Goal: Task Accomplishment & Management: Use online tool/utility

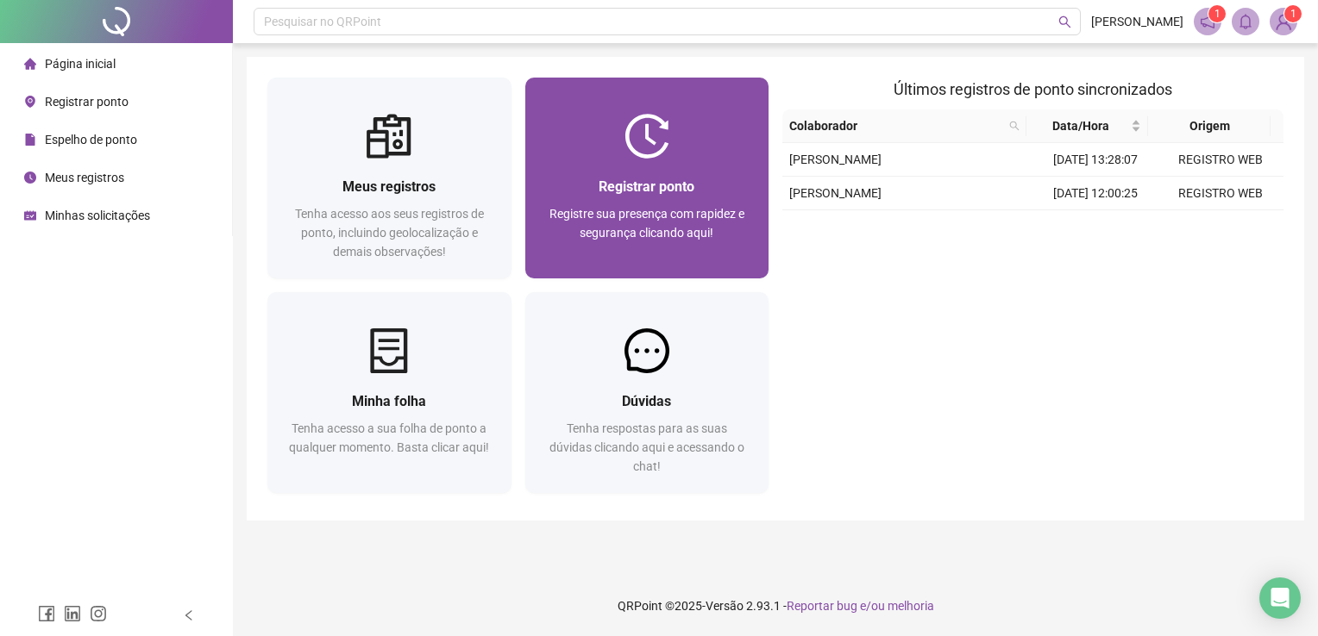
click at [666, 157] on img at bounding box center [646, 136] width 45 height 45
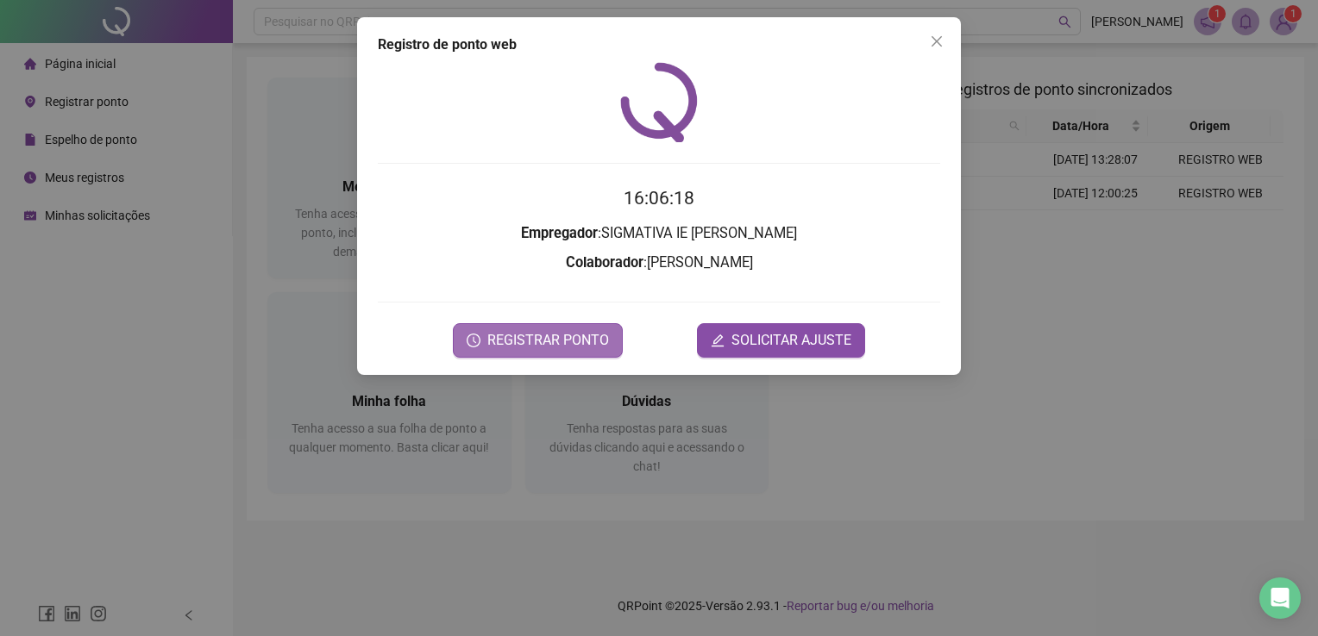
click at [523, 334] on span "REGISTRAR PONTO" at bounding box center [548, 340] width 122 height 21
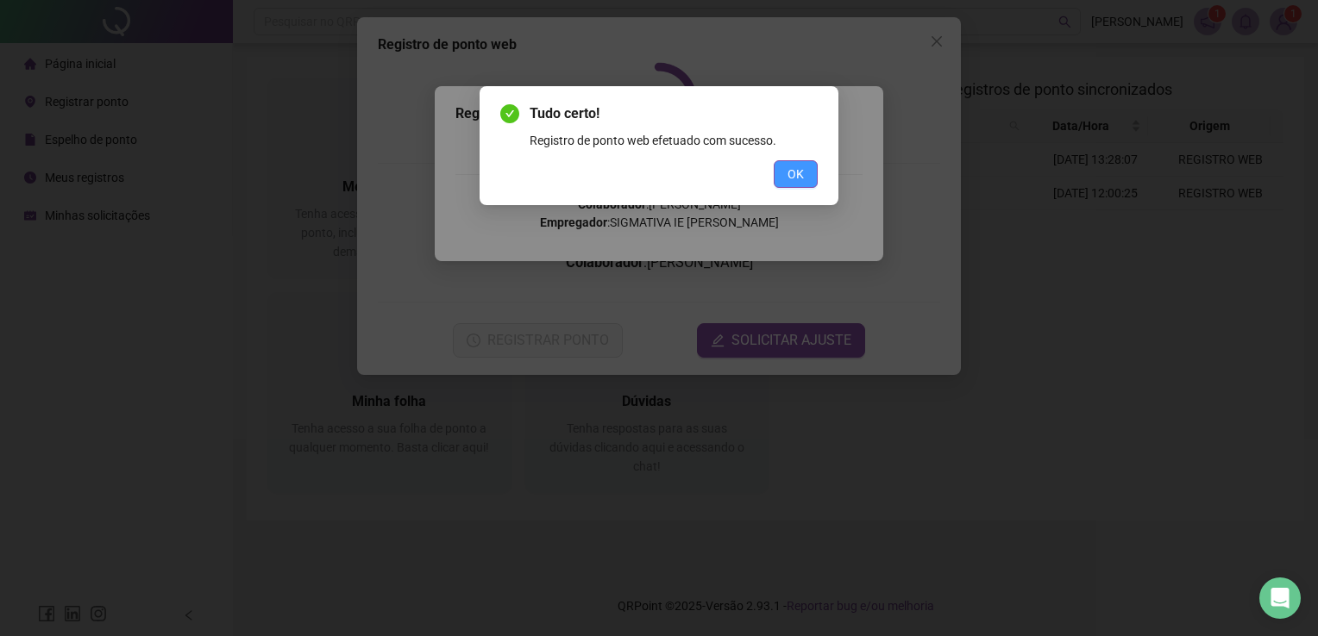
click at [800, 170] on span "OK" at bounding box center [795, 174] width 16 height 19
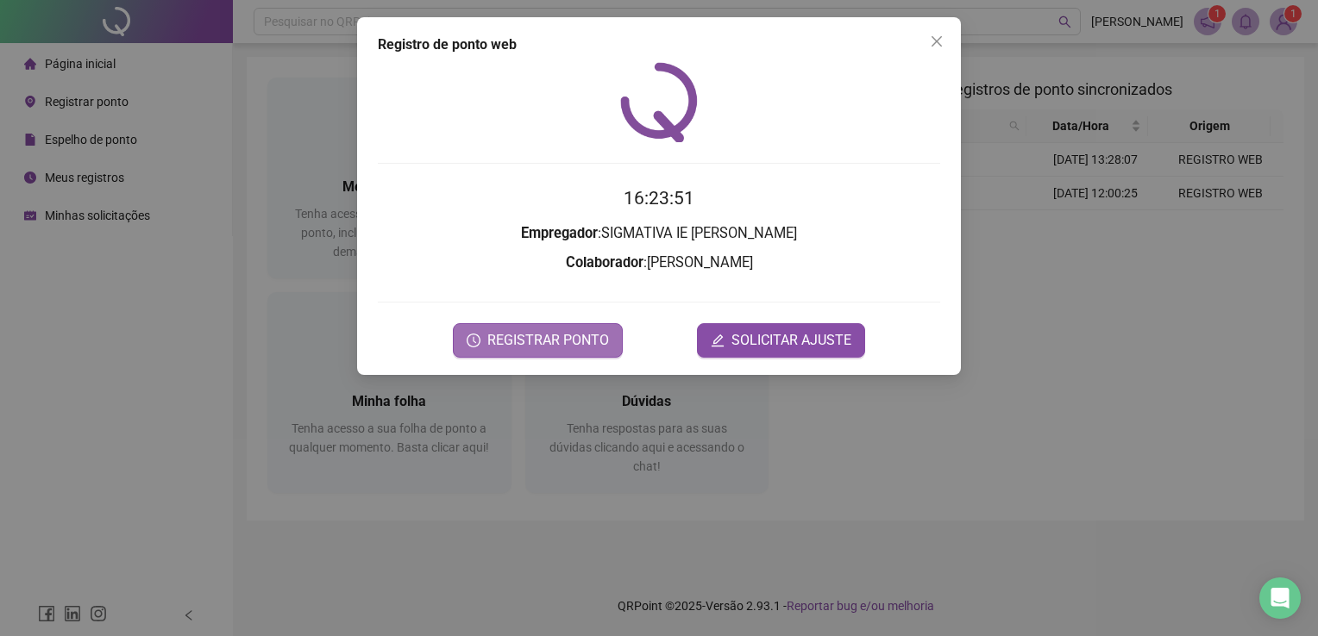
click at [507, 350] on button "REGISTRAR PONTO" at bounding box center [538, 340] width 170 height 34
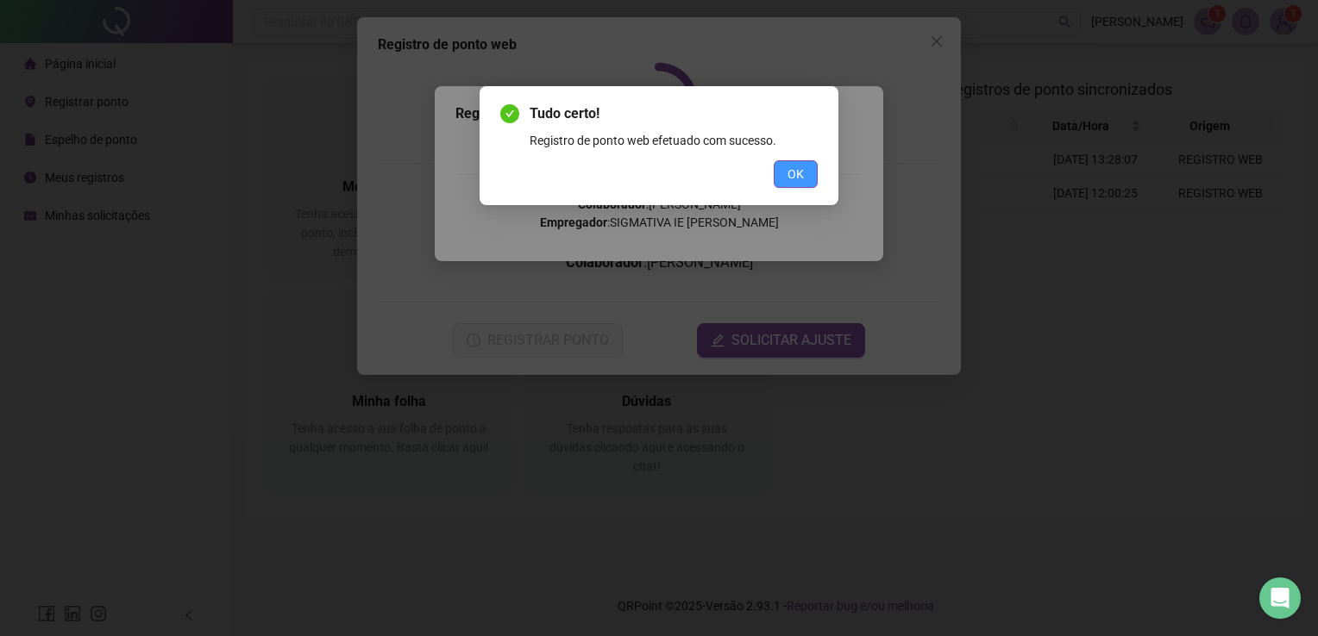
click at [808, 172] on button "OK" at bounding box center [795, 174] width 44 height 28
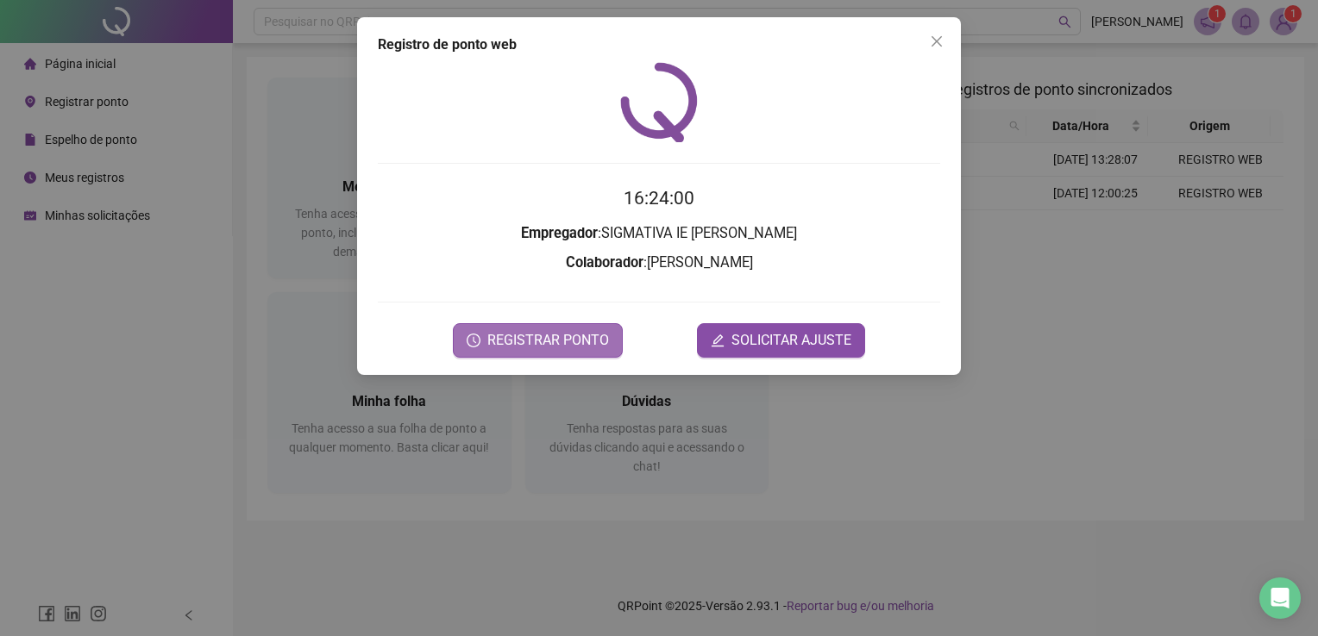
click at [513, 333] on span "REGISTRAR PONTO" at bounding box center [548, 340] width 122 height 21
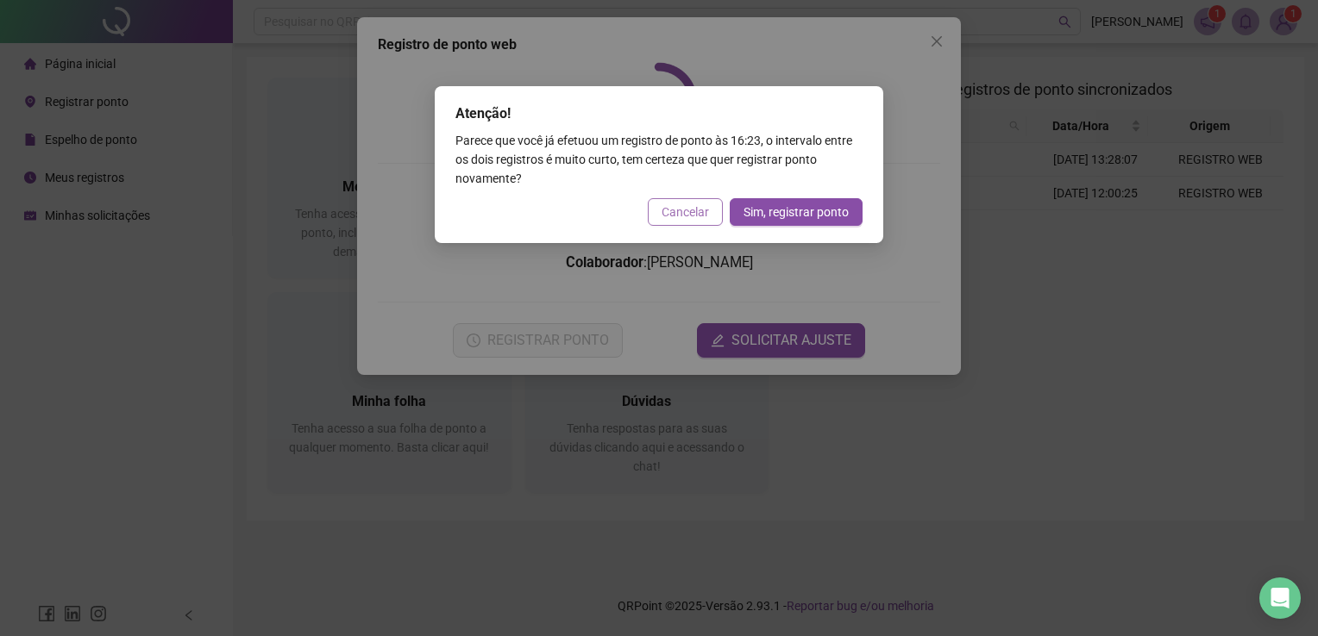
click at [700, 202] on button "Cancelar" at bounding box center [685, 212] width 75 height 28
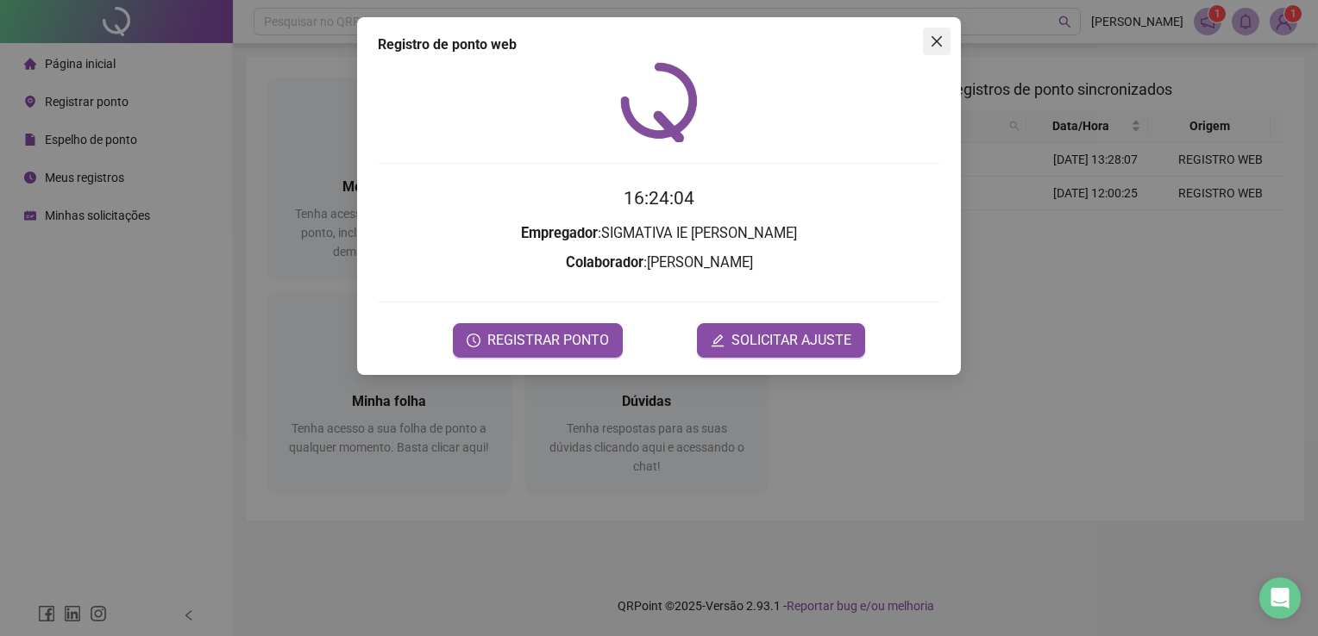
click at [940, 44] on icon "close" at bounding box center [936, 41] width 10 height 10
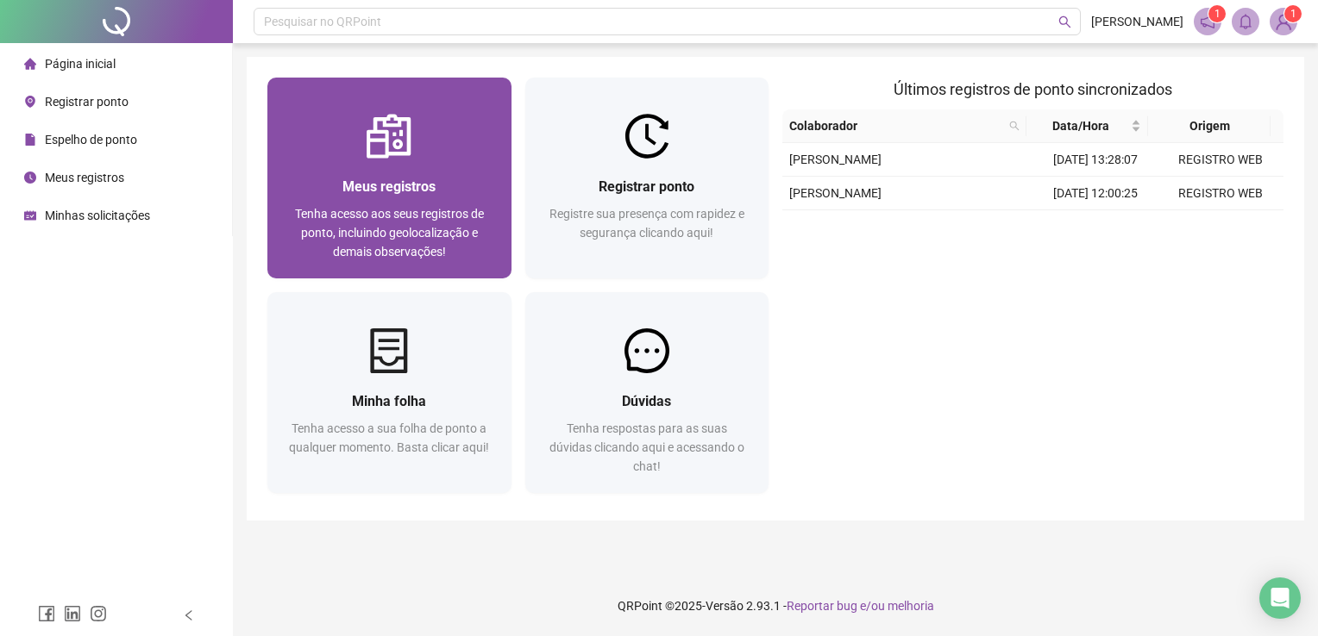
click at [414, 174] on div "Meus registros Tenha acesso aos seus registros de ponto, incluindo geolocalizaç…" at bounding box center [389, 219] width 244 height 120
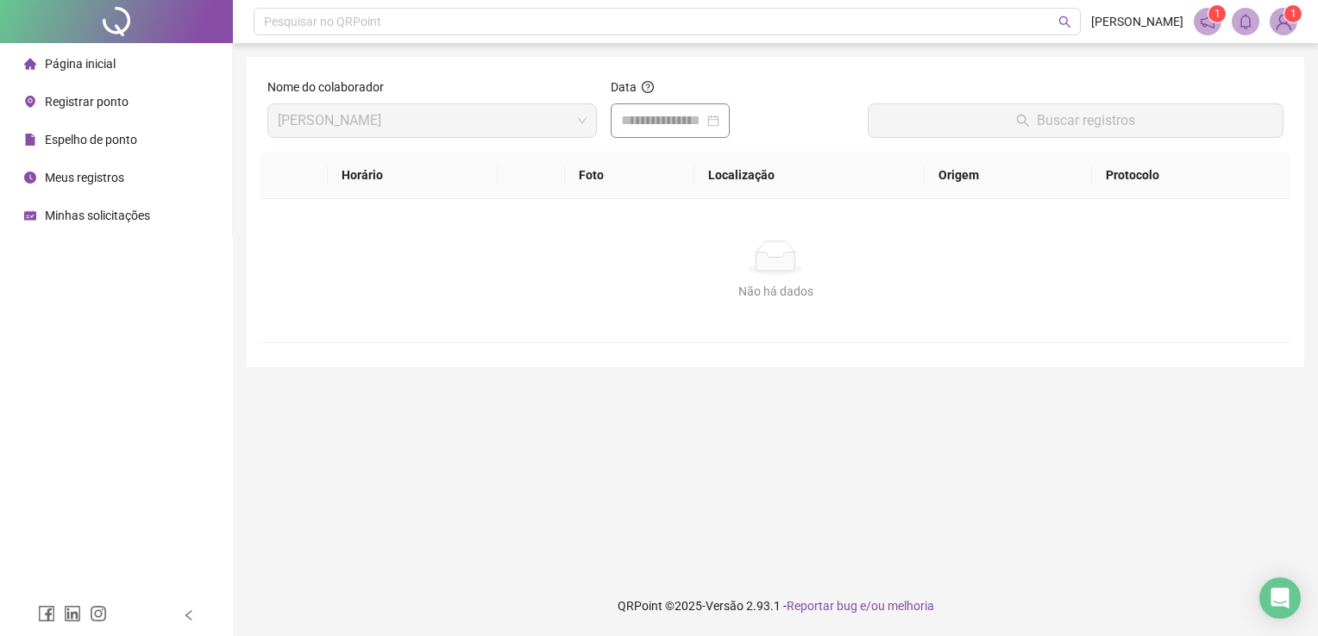
click at [628, 109] on div at bounding box center [669, 120] width 119 height 34
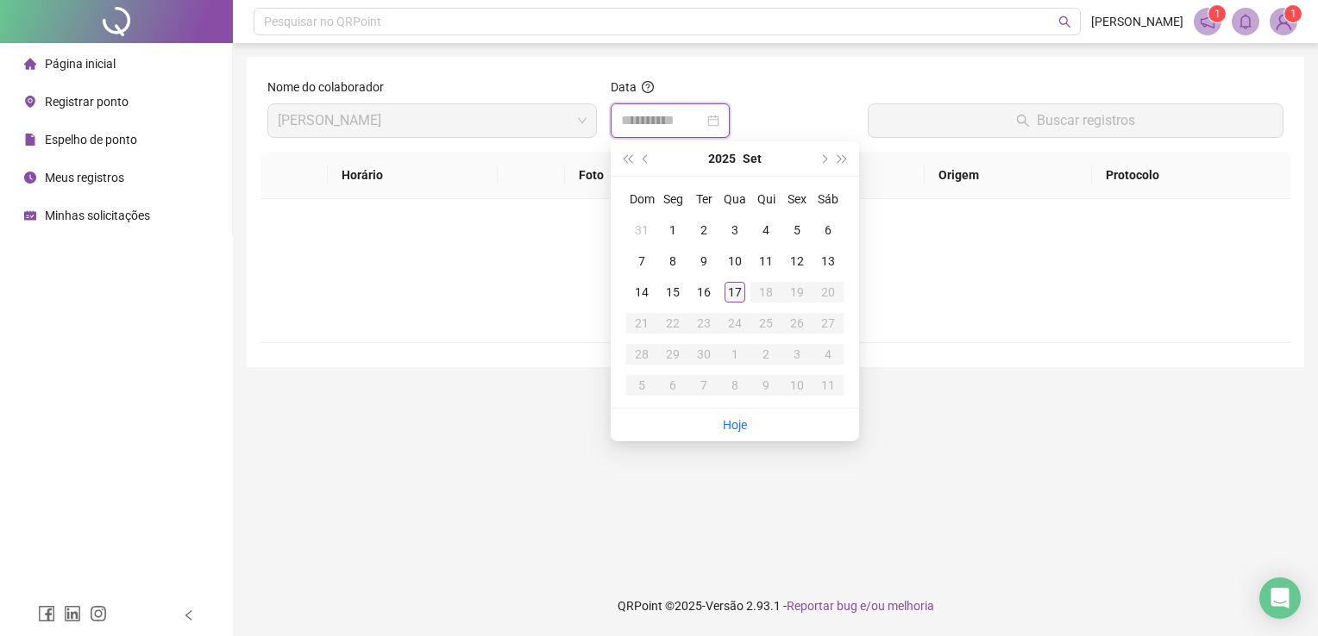
type input "**********"
click at [736, 287] on div "17" at bounding box center [734, 292] width 21 height 21
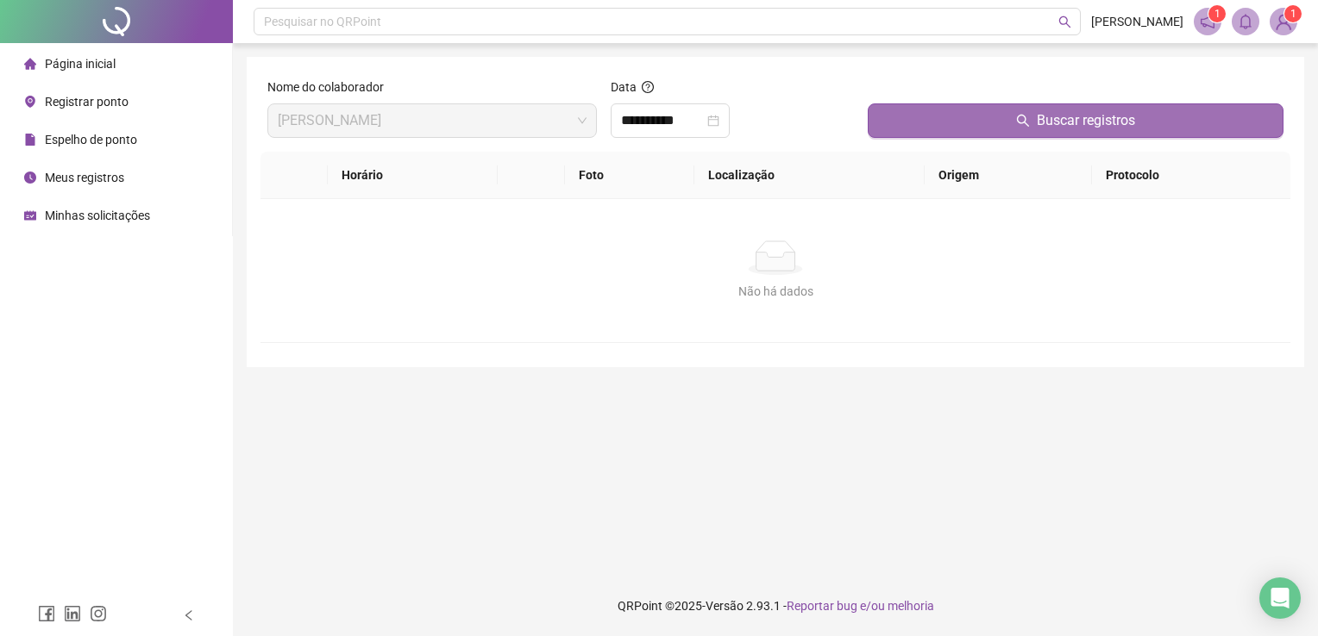
click at [1062, 121] on span "Buscar registros" at bounding box center [1085, 120] width 98 height 21
